Goal: Check status

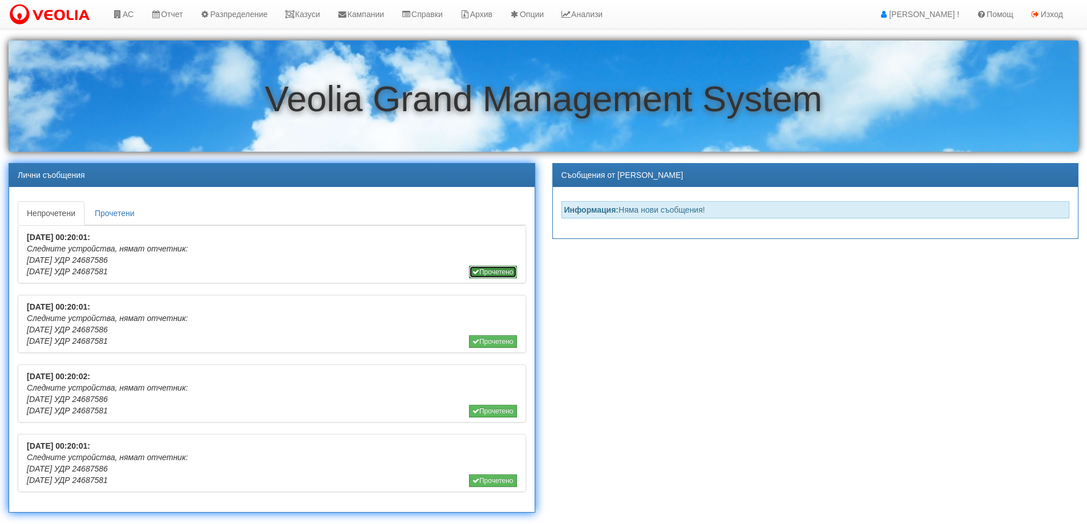
click at [486, 271] on button "Прочетено" at bounding box center [493, 272] width 48 height 13
click at [485, 274] on button "Прочетено" at bounding box center [493, 272] width 48 height 13
click at [487, 274] on button "Прочетено" at bounding box center [493, 272] width 48 height 13
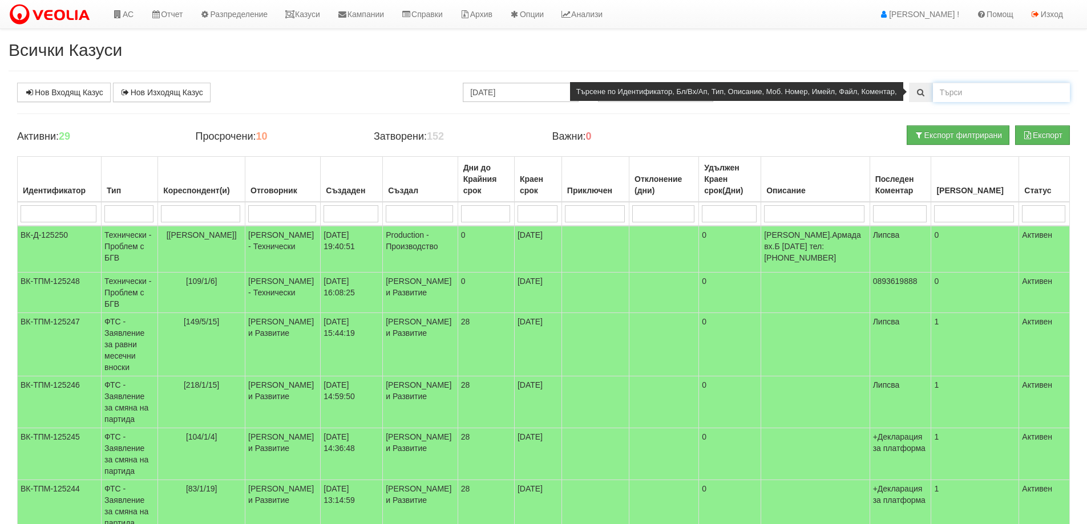
click at [966, 94] on input "text" at bounding box center [1001, 92] width 137 height 19
type input "888924788"
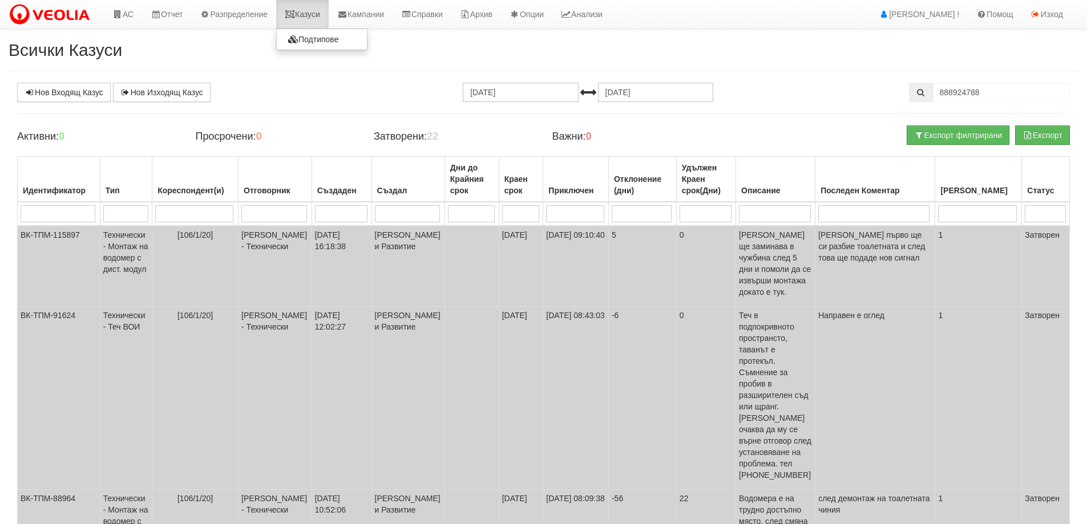
click at [312, 15] on link "Казуси" at bounding box center [302, 14] width 52 height 29
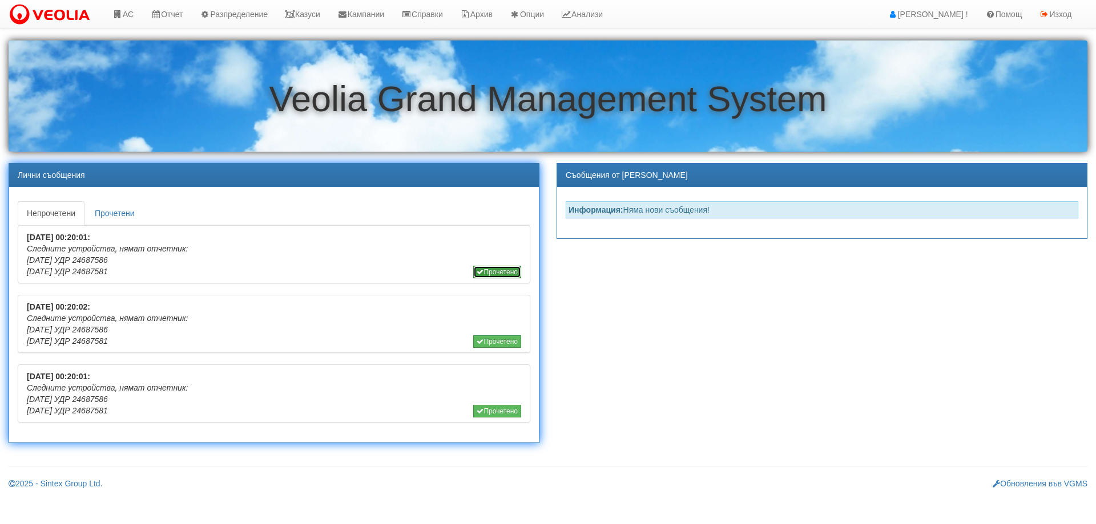
click at [500, 272] on button "Прочетено" at bounding box center [497, 272] width 48 height 13
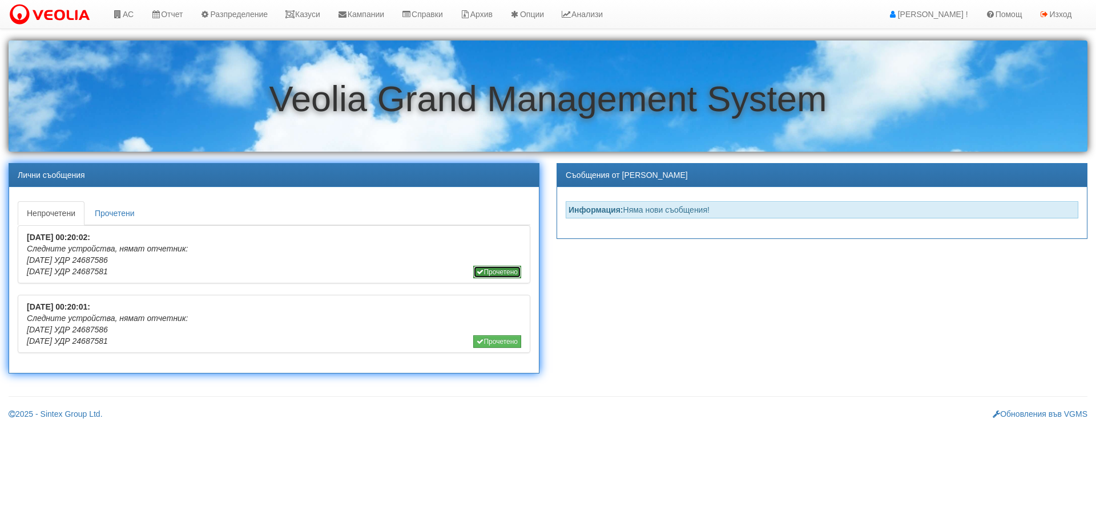
click at [488, 273] on button "Прочетено" at bounding box center [497, 272] width 48 height 13
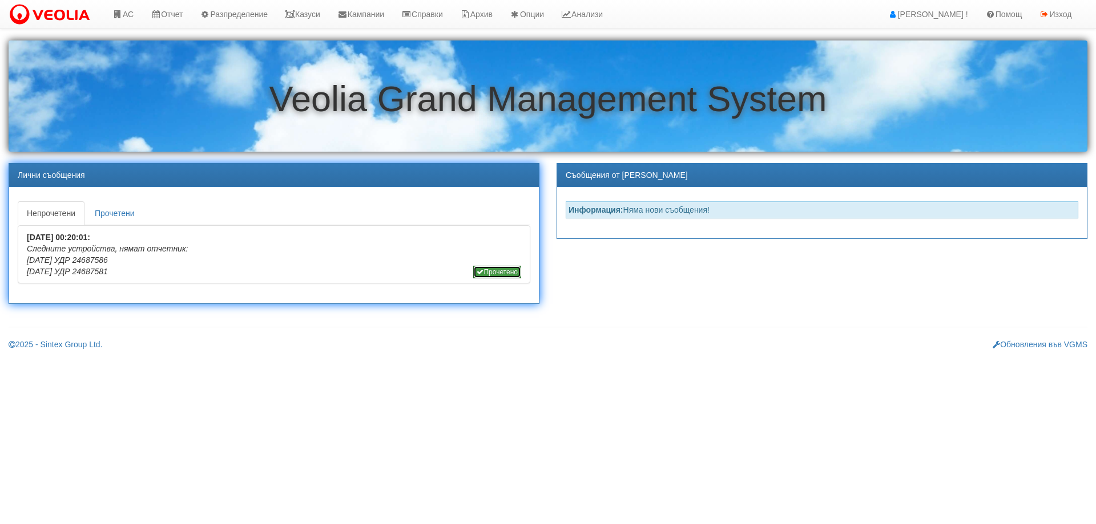
click at [495, 272] on button "Прочетено" at bounding box center [497, 272] width 48 height 13
